Goal: Find specific page/section: Find specific page/section

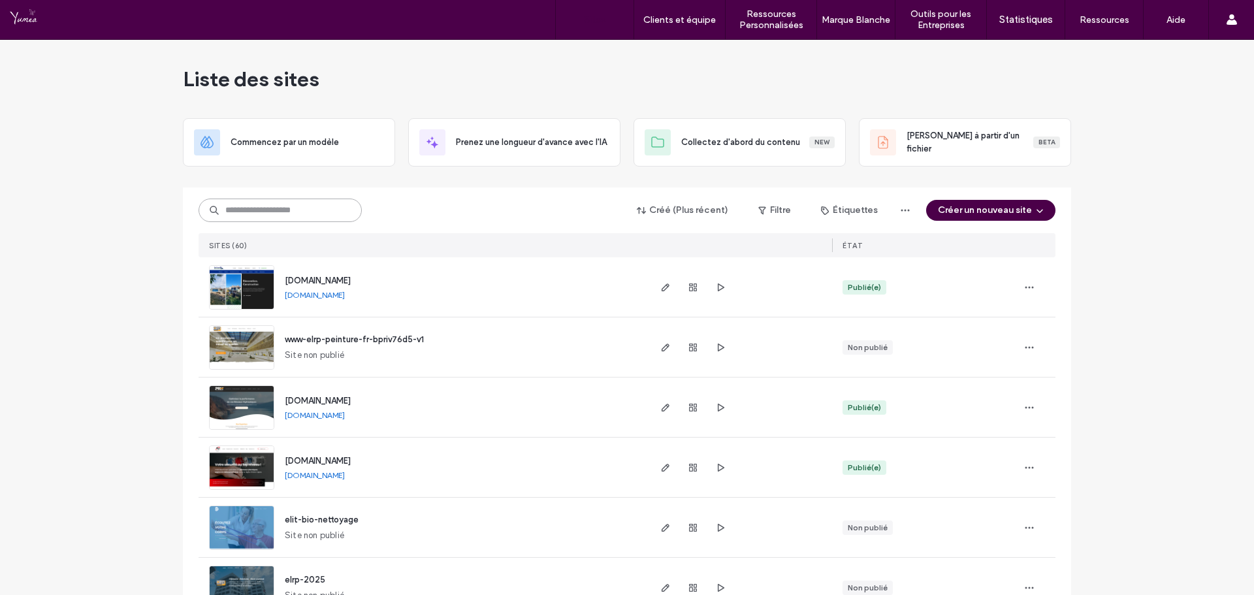
click at [305, 216] on input at bounding box center [280, 211] width 163 height 24
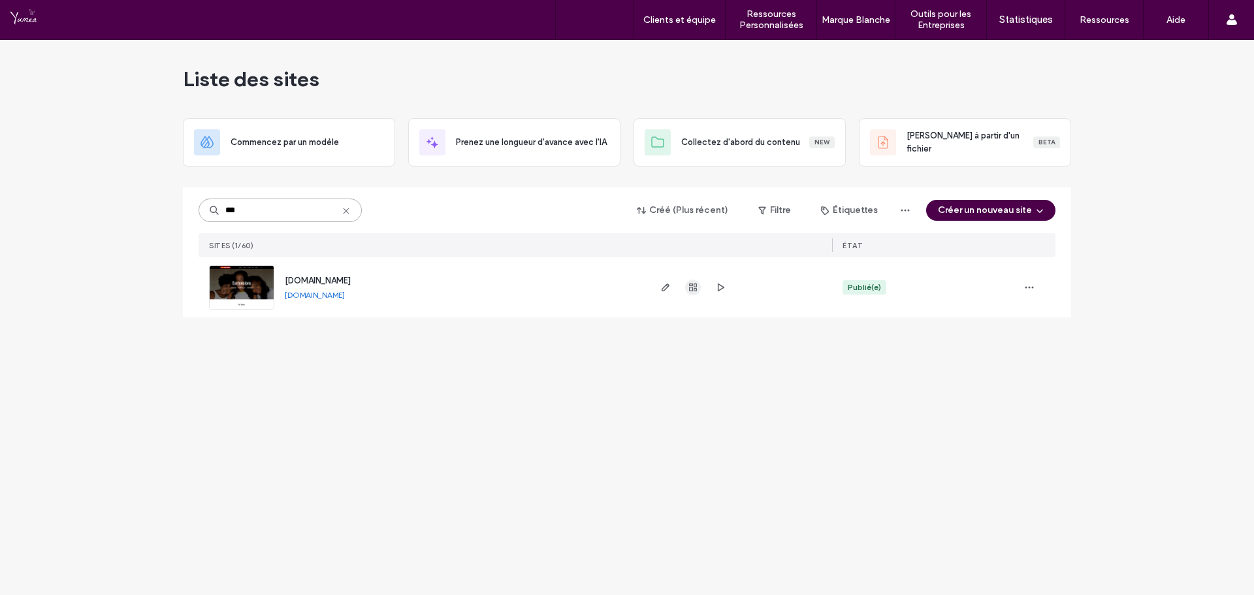
type input "***"
click at [665, 295] on span "button" at bounding box center [666, 288] width 16 height 16
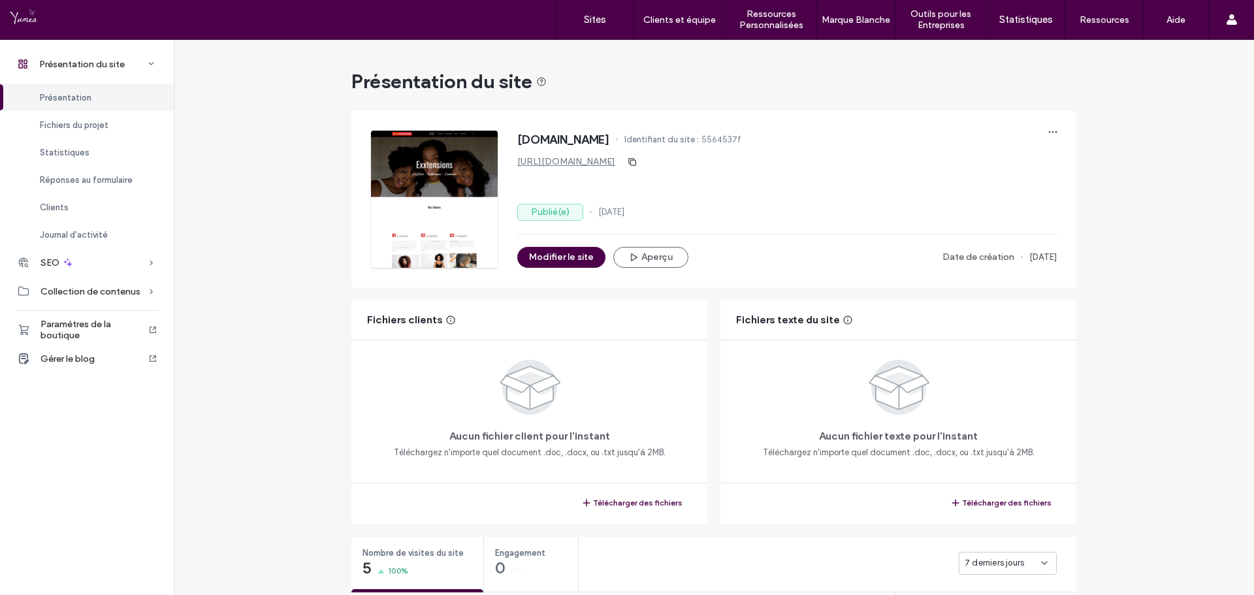
scroll to position [131, 0]
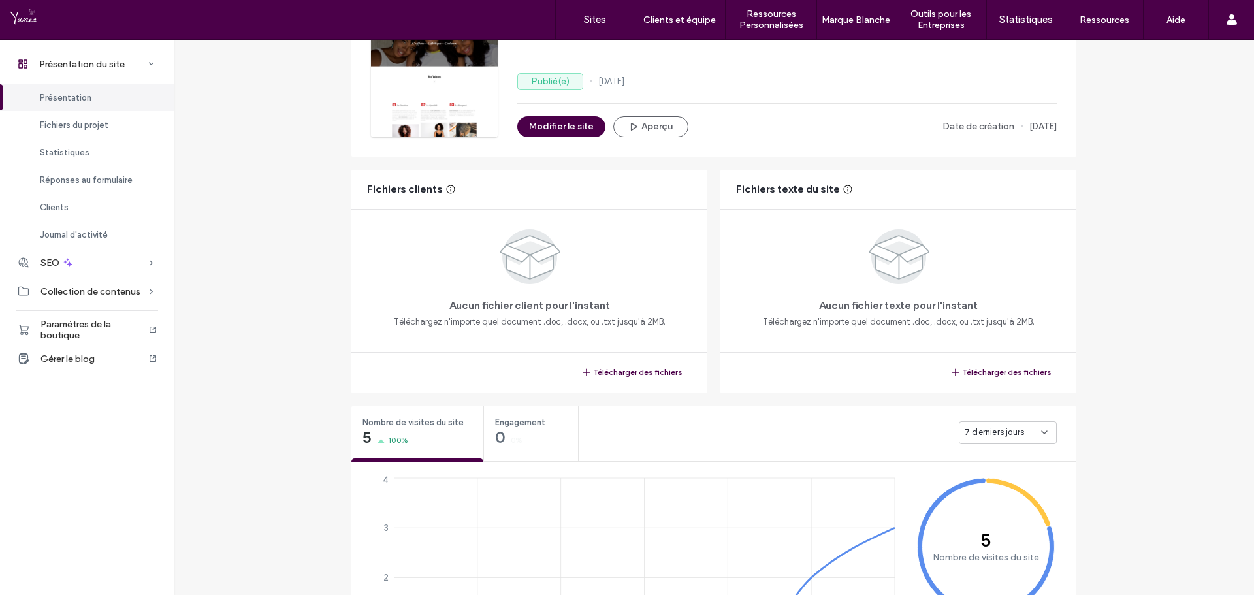
scroll to position [457, 0]
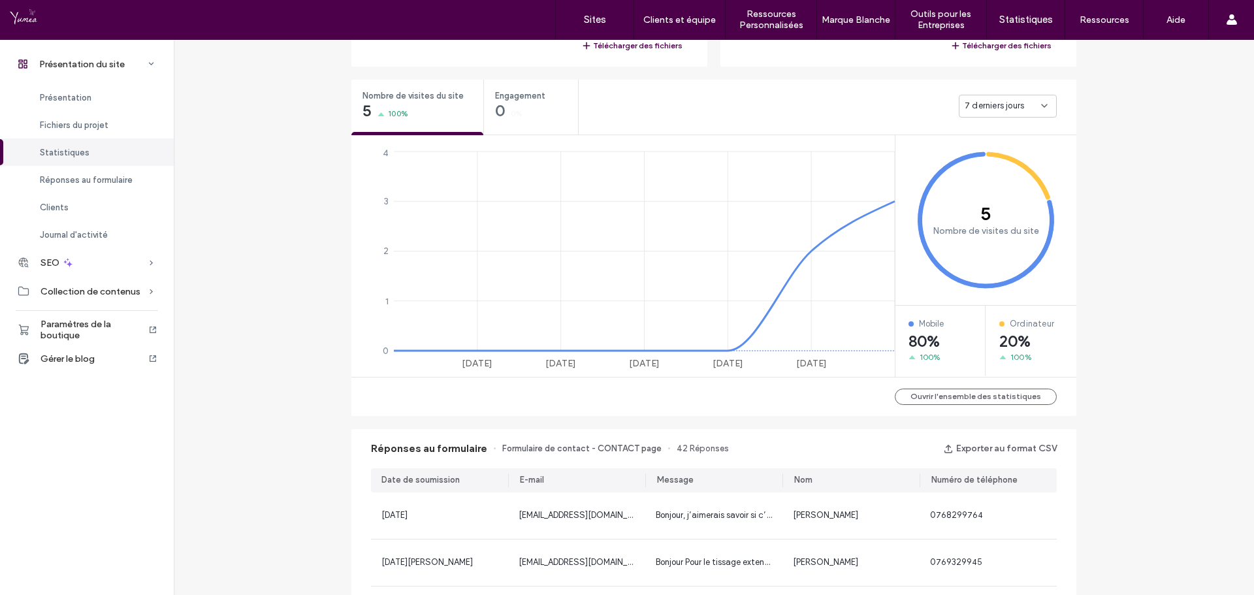
scroll to position [653, 0]
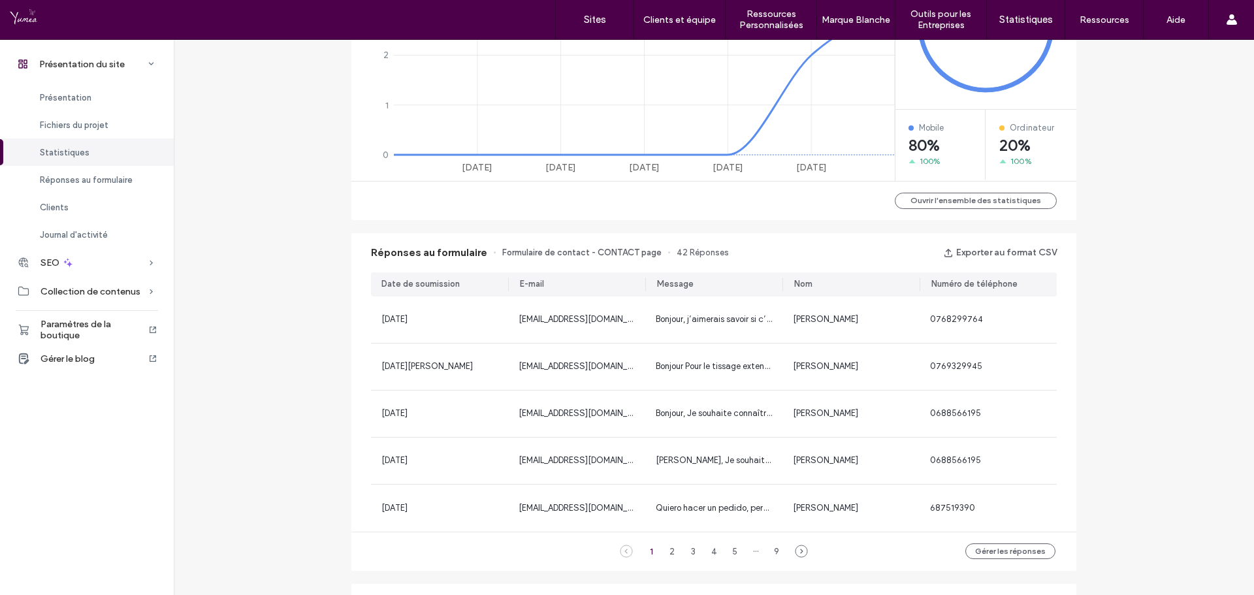
click at [291, 464] on div "Présentation du site www.exxtensions.fr Identifiant du site : 5564537f https://…" at bounding box center [714, 250] width 1080 height 1727
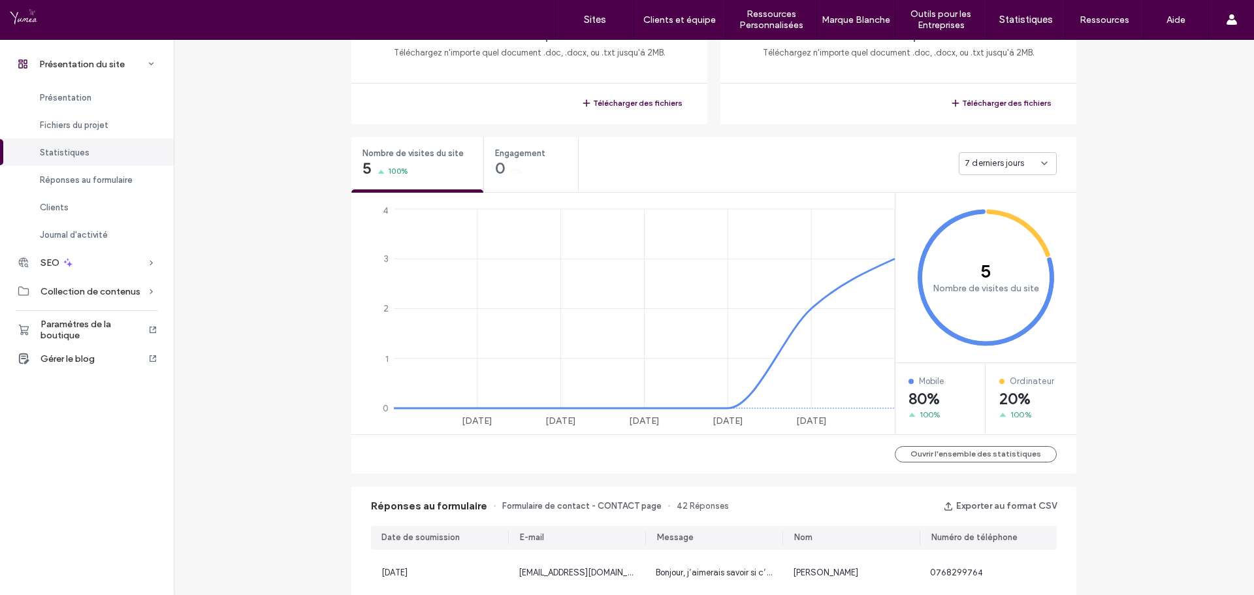
scroll to position [392, 0]
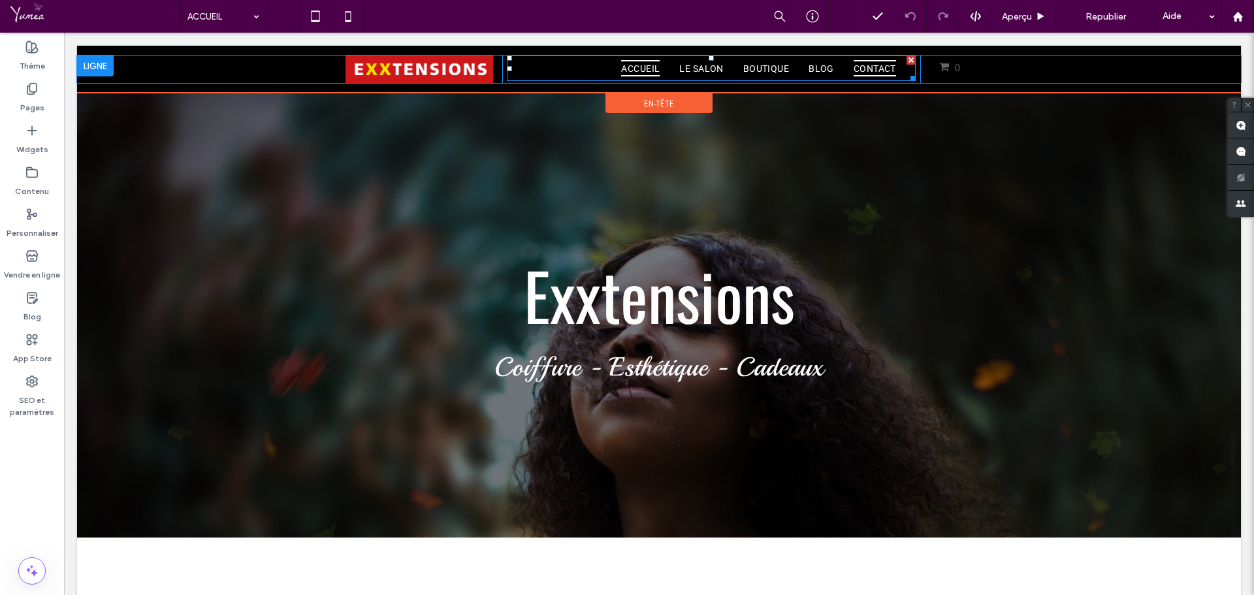
click at [871, 71] on span "CONTACT" at bounding box center [875, 68] width 42 height 17
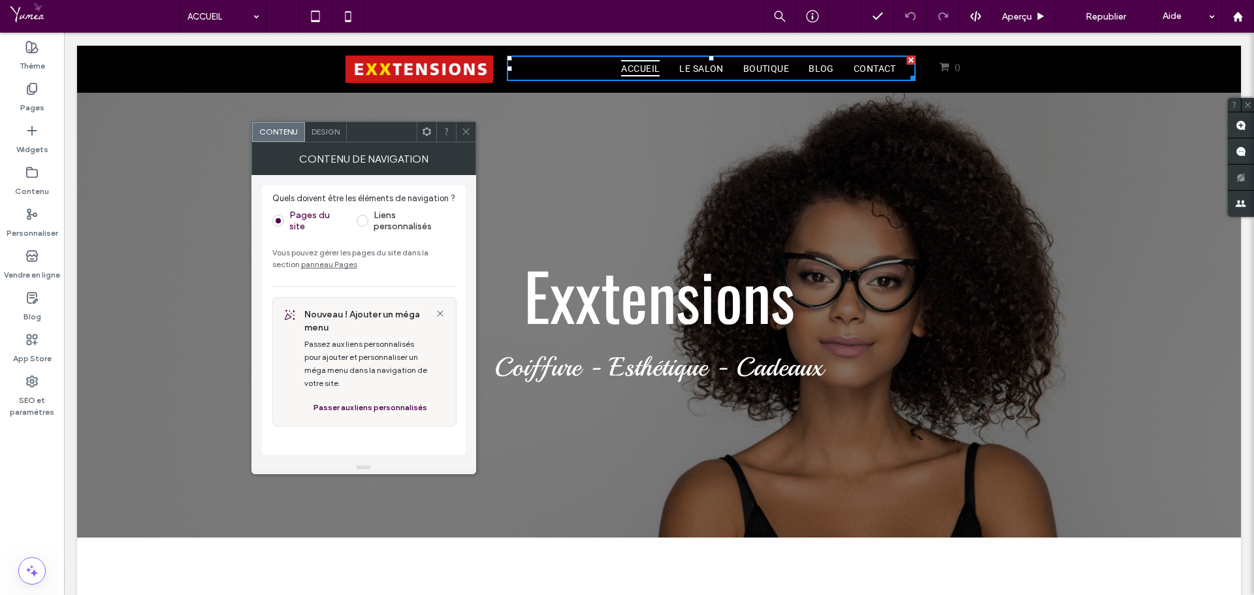
click at [470, 133] on icon at bounding box center [466, 132] width 10 height 10
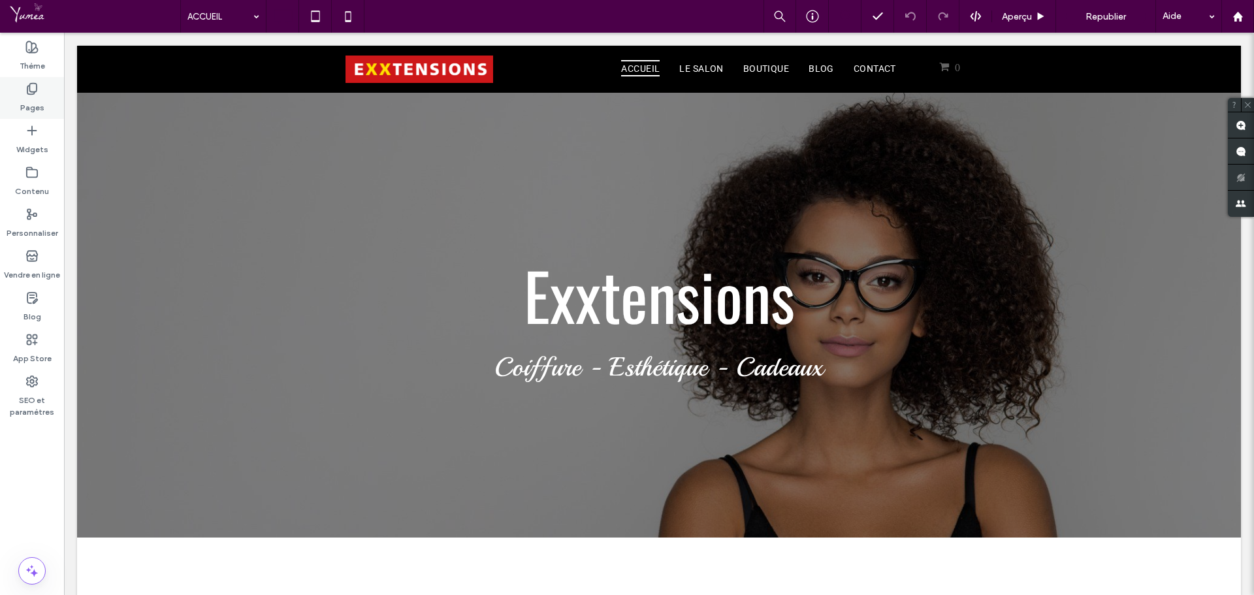
click at [32, 97] on label "Pages" at bounding box center [32, 104] width 24 height 18
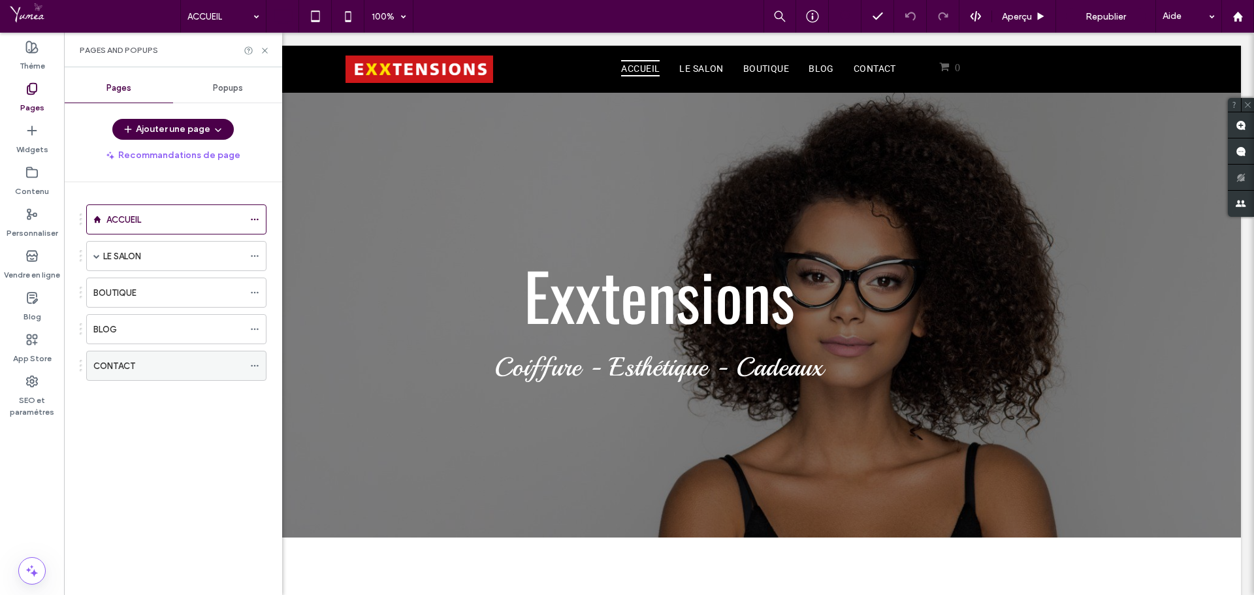
click at [116, 367] on label "CONTACT" at bounding box center [114, 366] width 42 height 23
click at [260, 54] on icon at bounding box center [265, 51] width 10 height 10
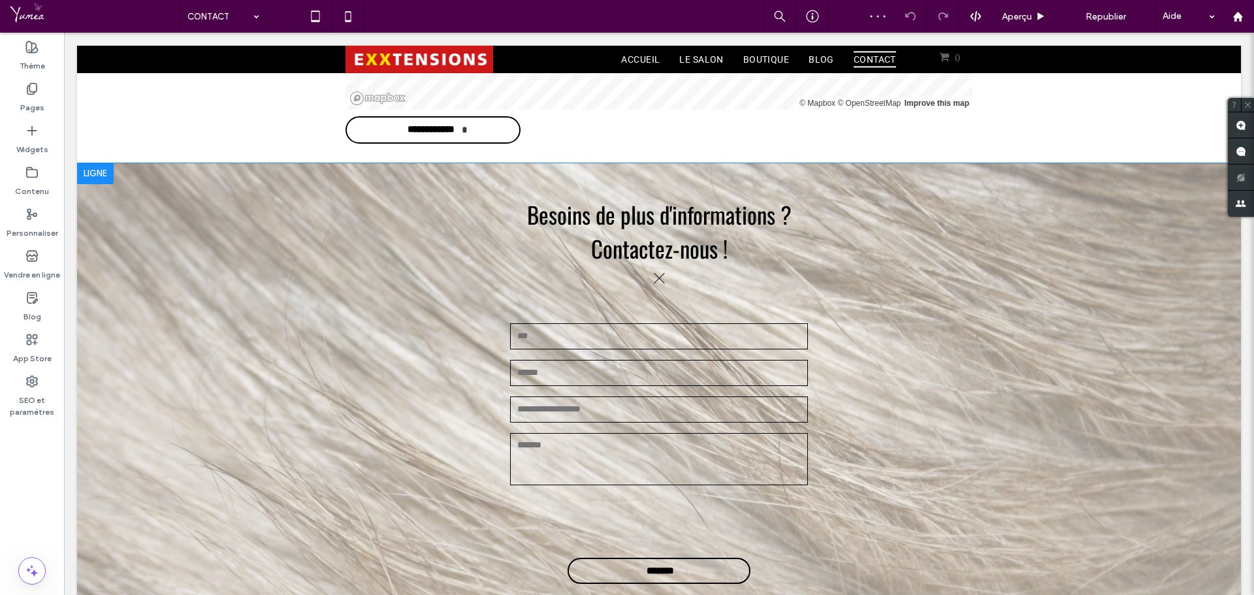
scroll to position [1045, 0]
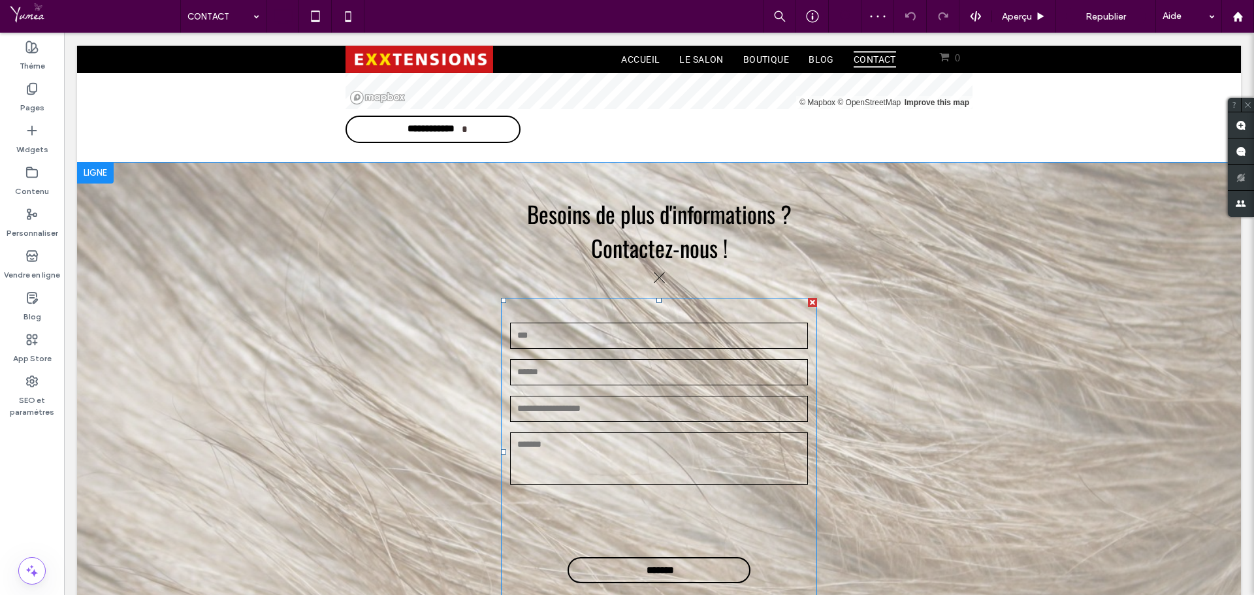
click at [689, 359] on input "email" at bounding box center [659, 372] width 298 height 26
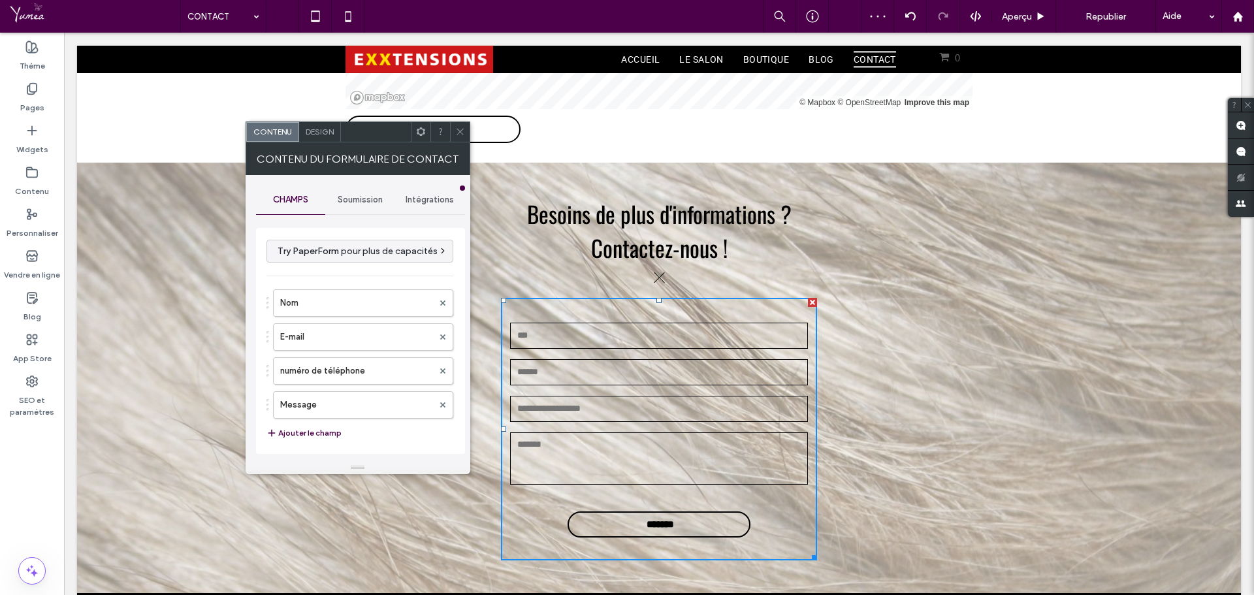
click at [343, 210] on div "Soumission" at bounding box center [360, 199] width 70 height 29
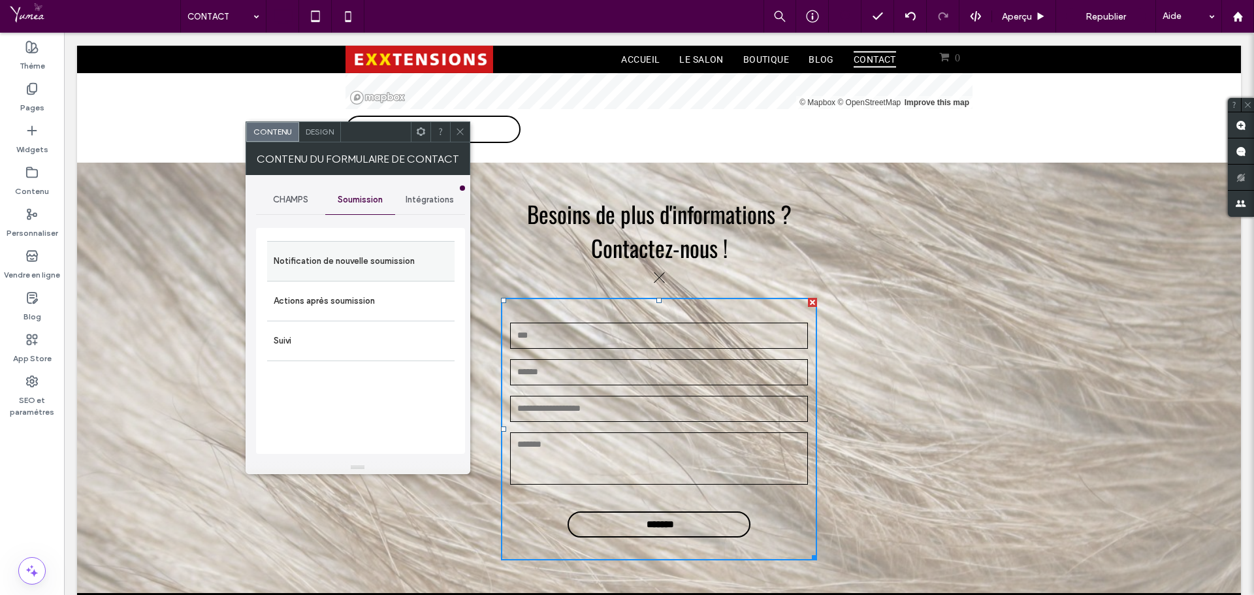
click at [357, 273] on label "Notification de nouvelle soumission" at bounding box center [361, 261] width 174 height 26
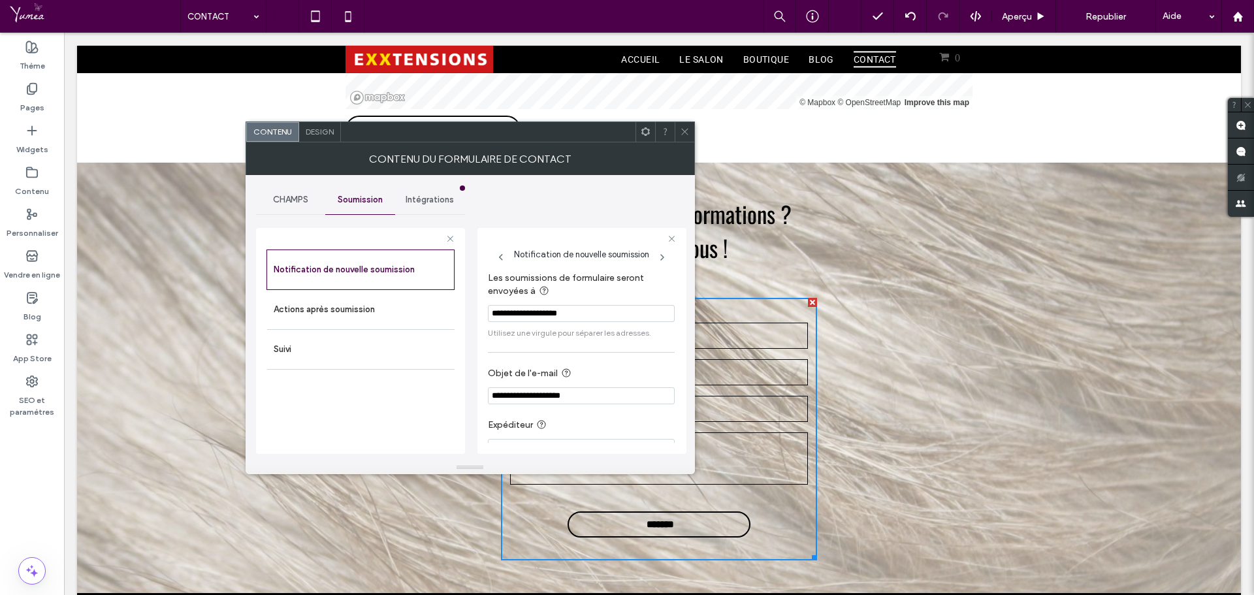
click at [687, 133] on icon at bounding box center [685, 132] width 10 height 10
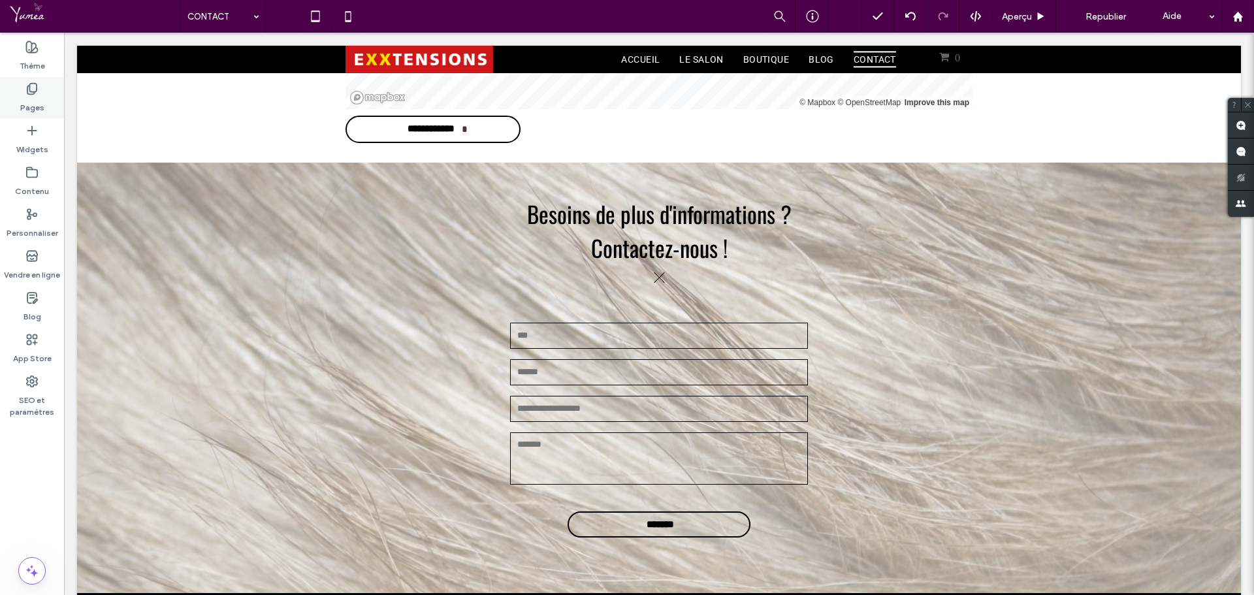
click at [20, 89] on div "Pages" at bounding box center [32, 98] width 64 height 42
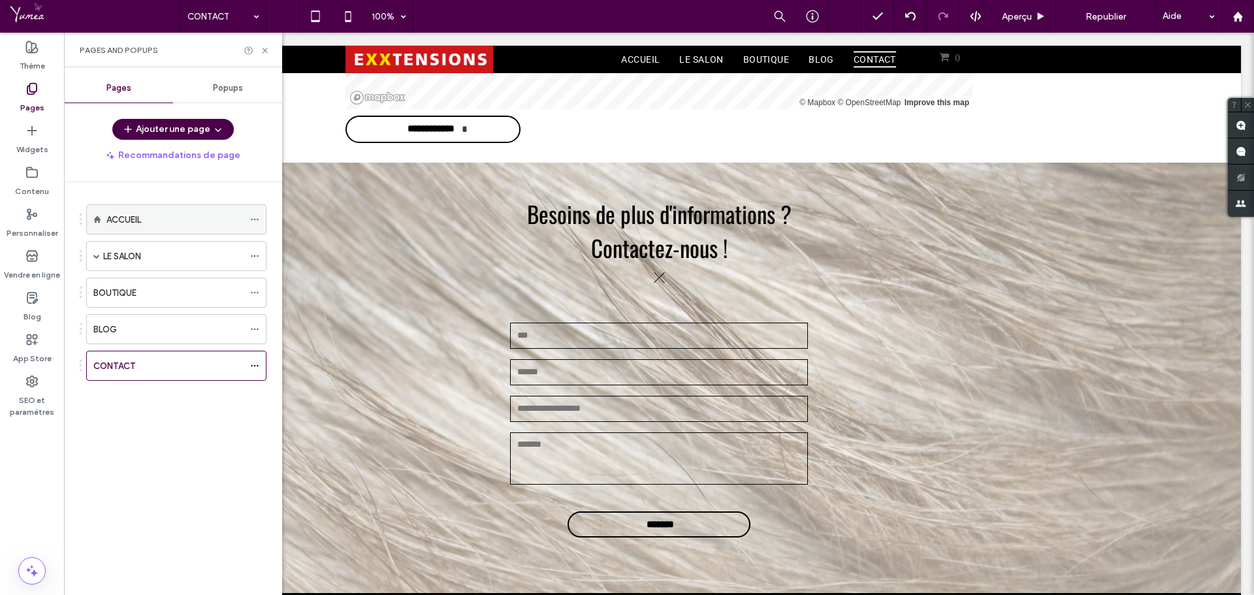
click at [148, 206] on div "ACCUEIL" at bounding box center [174, 219] width 137 height 29
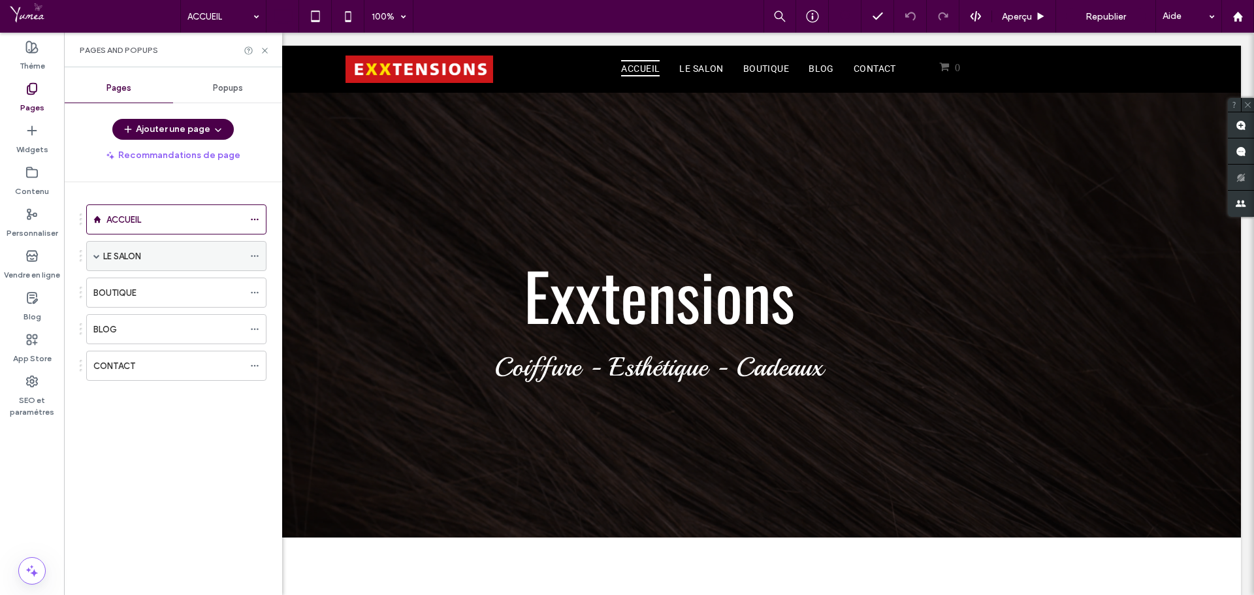
click at [99, 253] on span at bounding box center [96, 256] width 7 height 7
click at [264, 54] on icon at bounding box center [265, 51] width 10 height 10
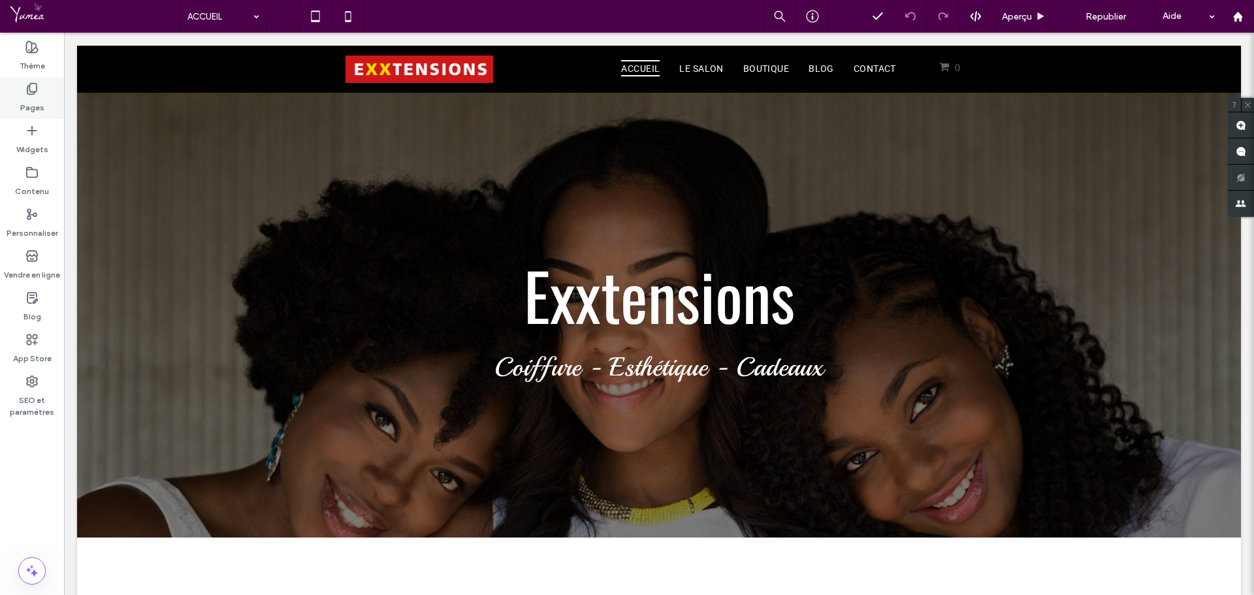
click at [33, 104] on label "Pages" at bounding box center [32, 104] width 24 height 18
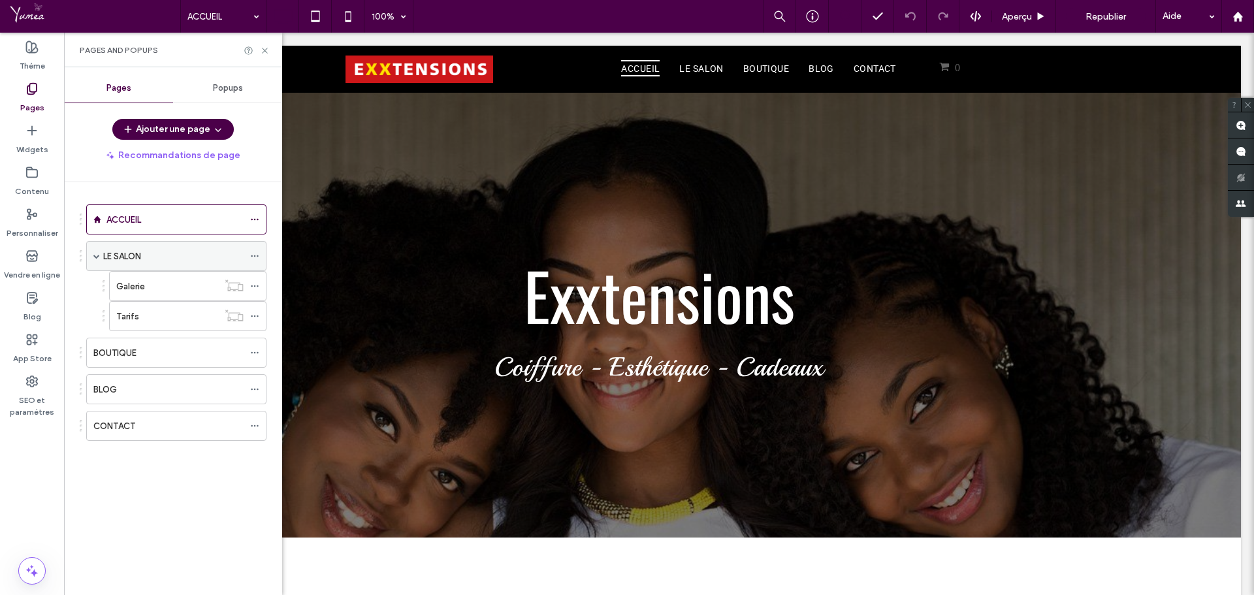
click at [141, 258] on label "LE SALON" at bounding box center [122, 256] width 38 height 23
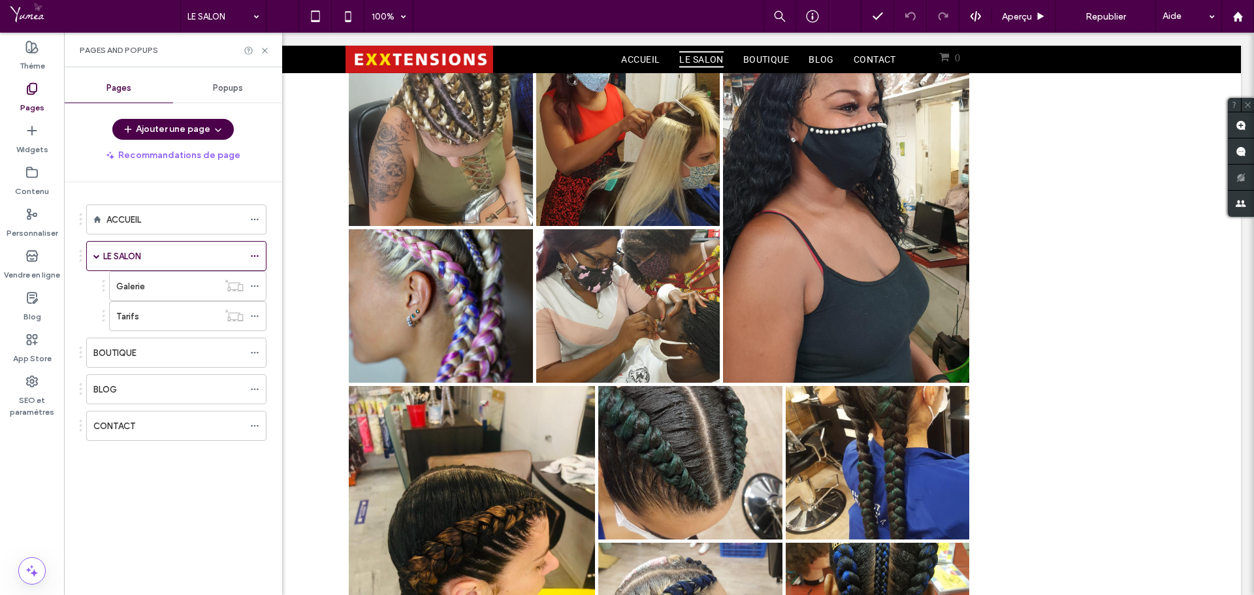
scroll to position [1175, 0]
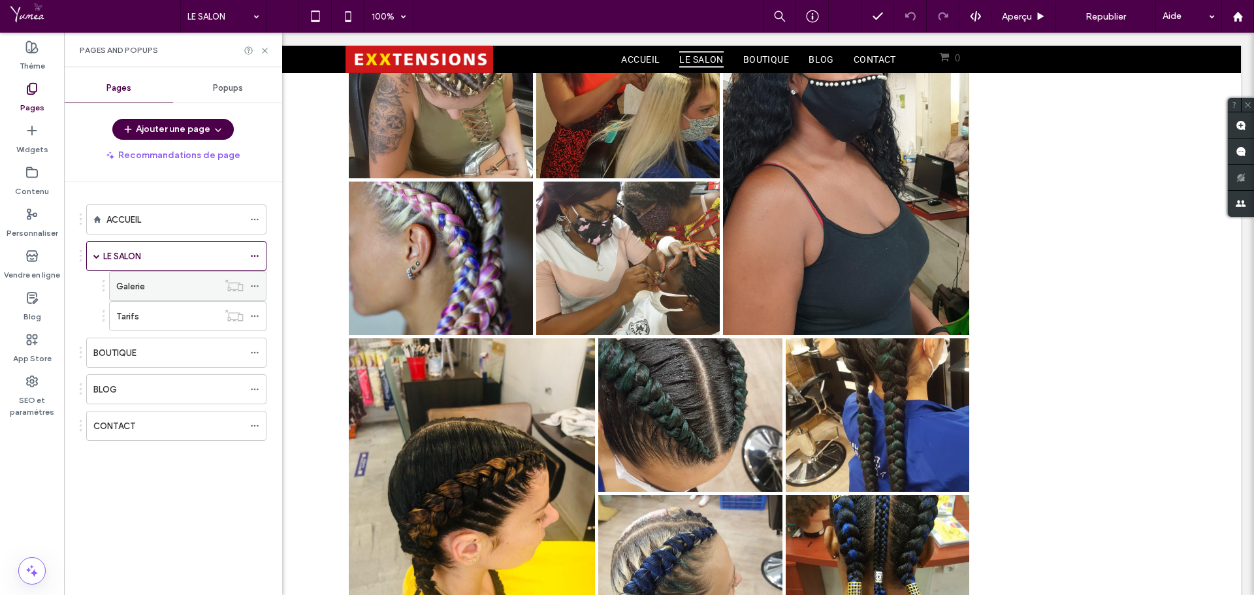
click at [164, 291] on div "Galerie" at bounding box center [167, 287] width 102 height 14
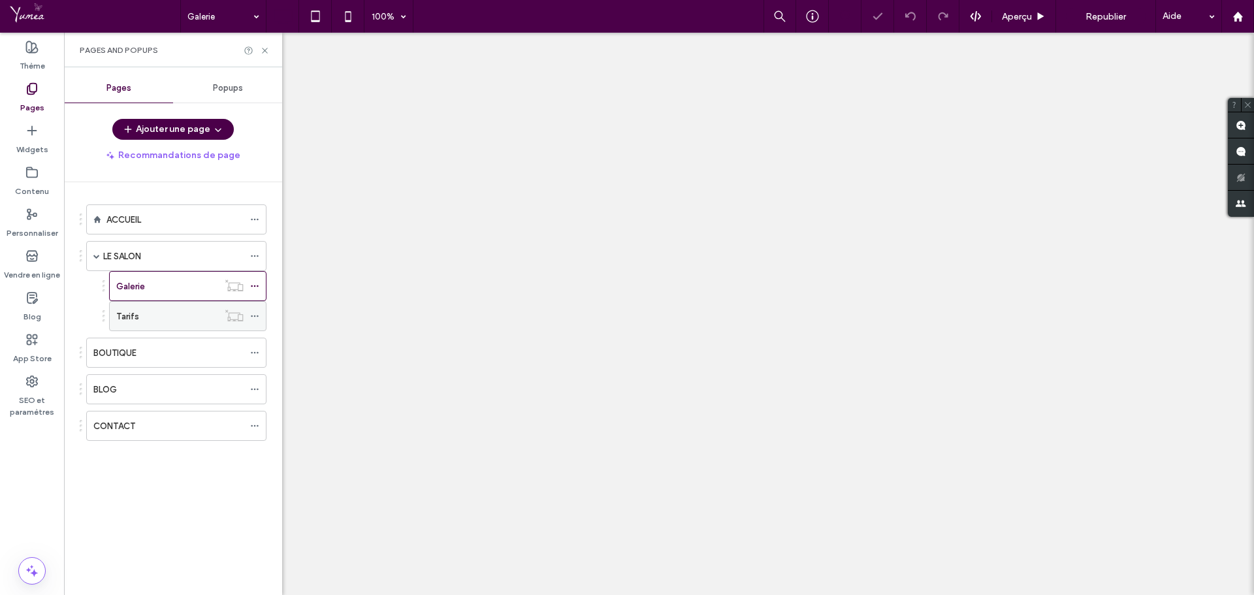
click at [156, 319] on div "Tarifs" at bounding box center [167, 317] width 102 height 14
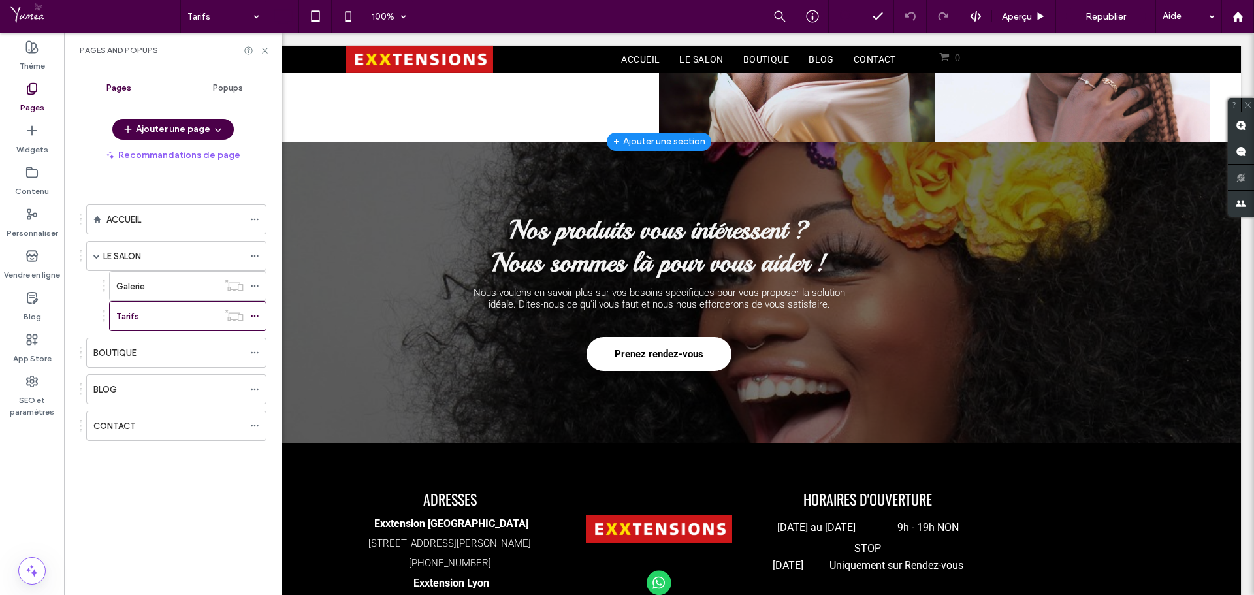
scroll to position [1763, 0]
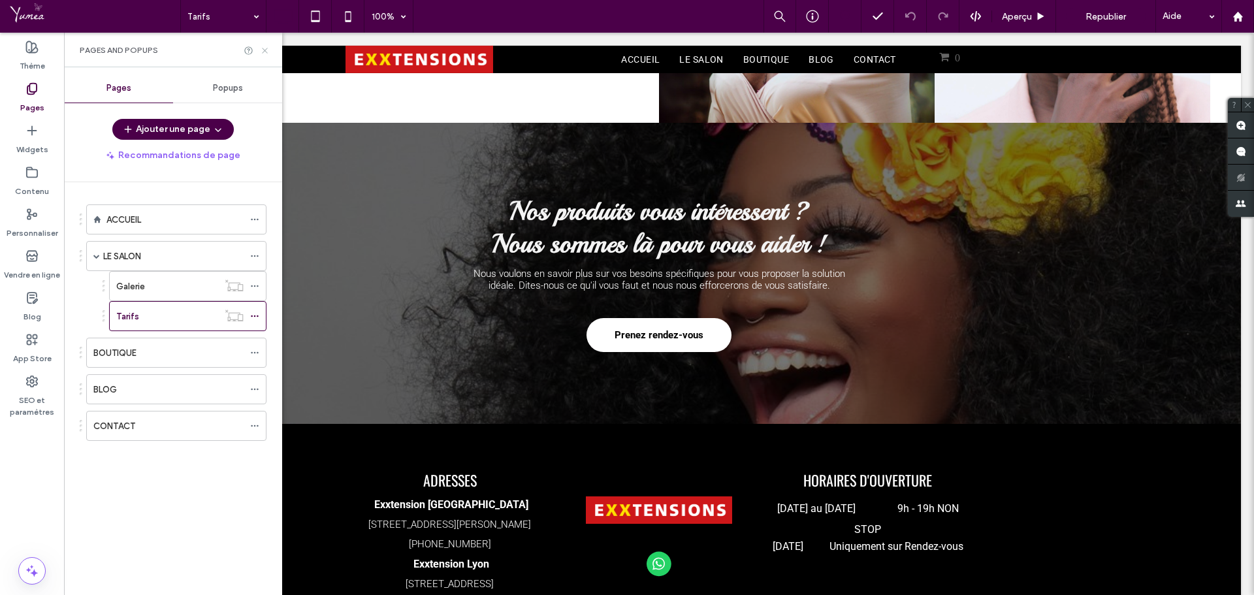
click at [269, 46] on icon at bounding box center [265, 51] width 10 height 10
